Goal: Connect with others

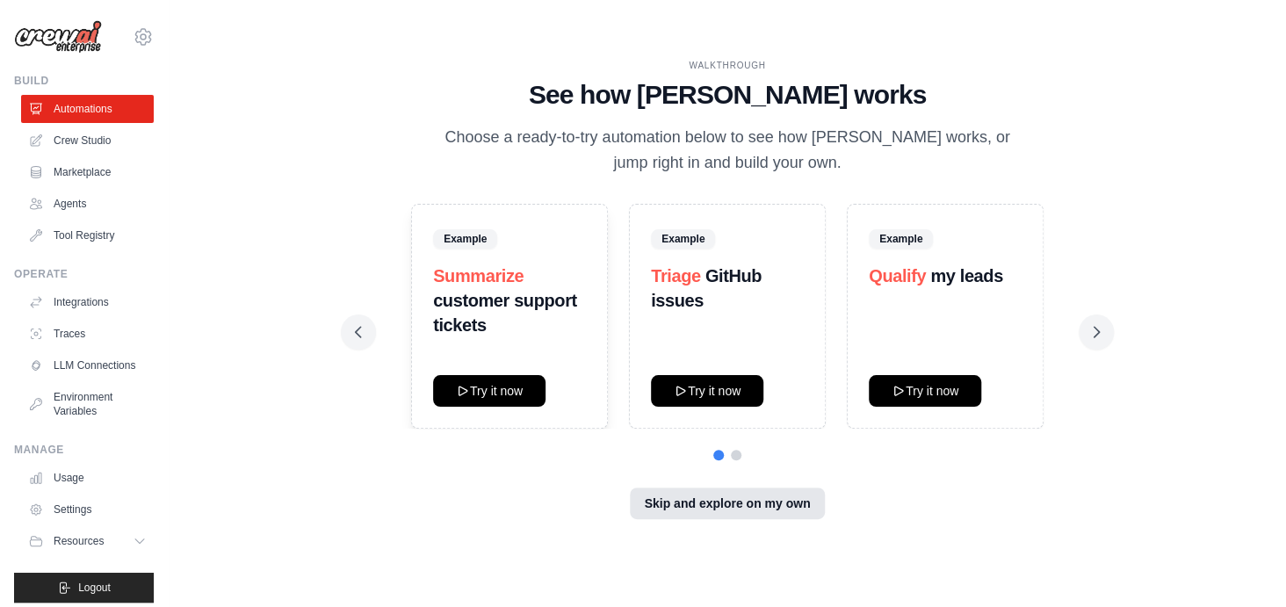
click at [669, 510] on button "Skip and explore on my own" at bounding box center [727, 504] width 194 height 32
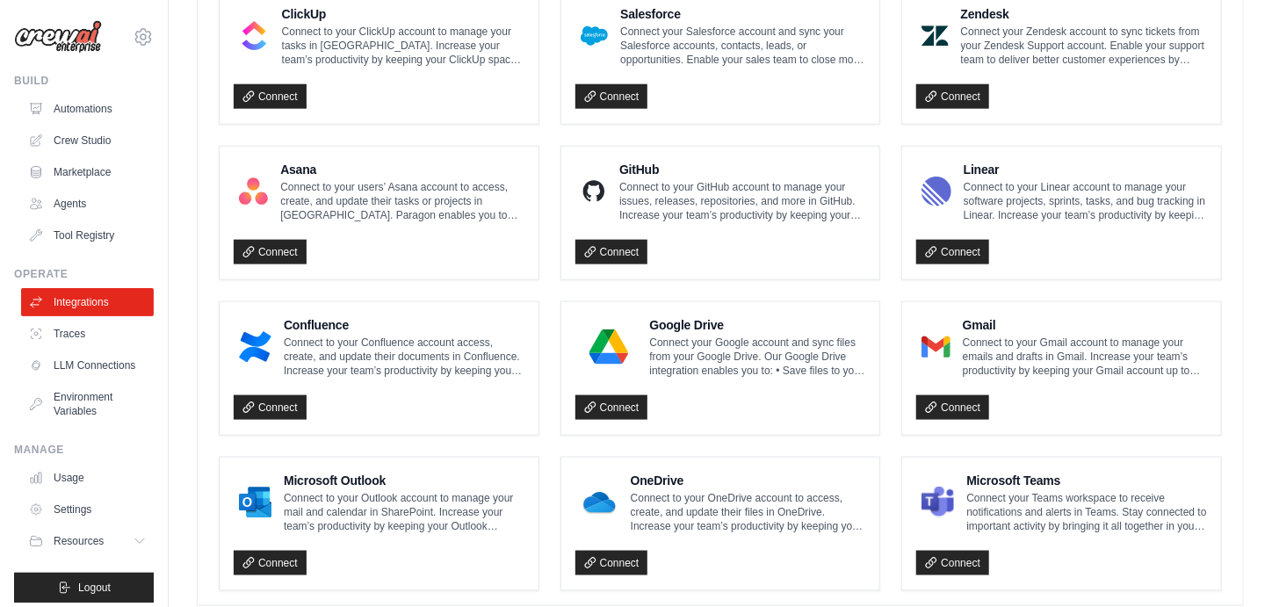
scroll to position [1003, 0]
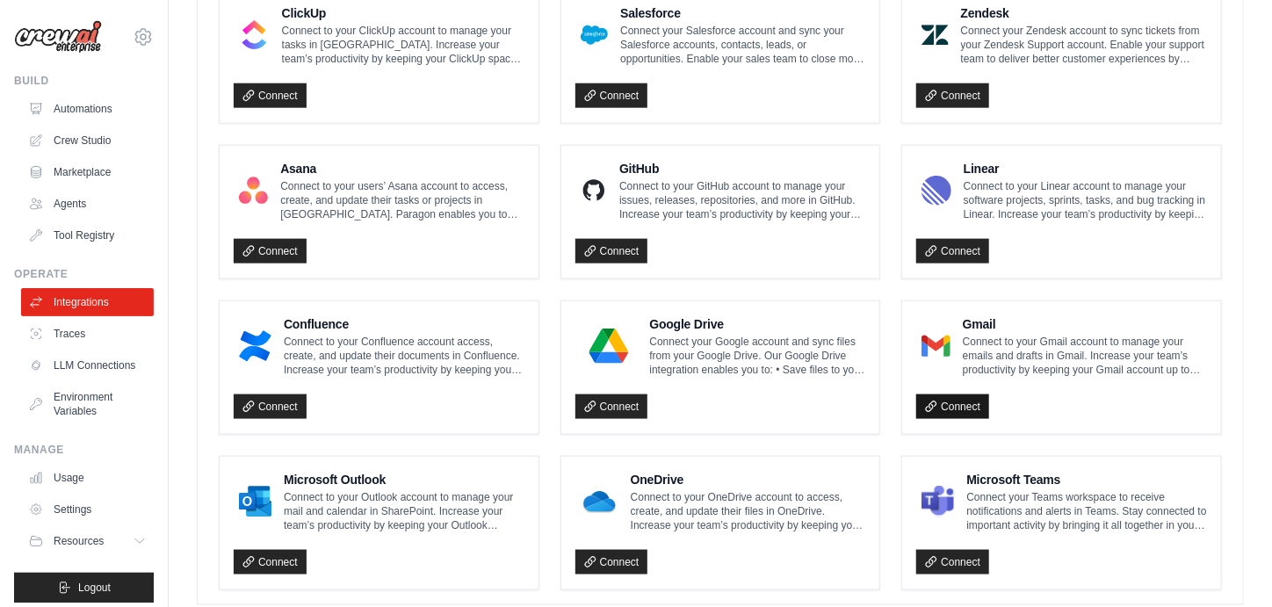
click at [939, 401] on link "Connect" at bounding box center [952, 406] width 73 height 25
